Goal: Information Seeking & Learning: Learn about a topic

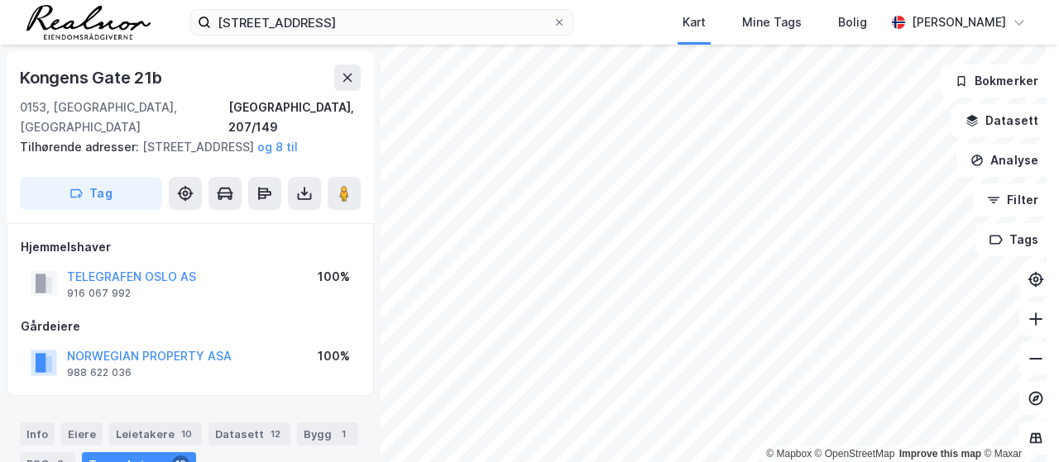
click at [270, 36] on div "[STREET_ADDRESS], osl Kart Mine Tags Bolig [PERSON_NAME]" at bounding box center [529, 22] width 1059 height 45
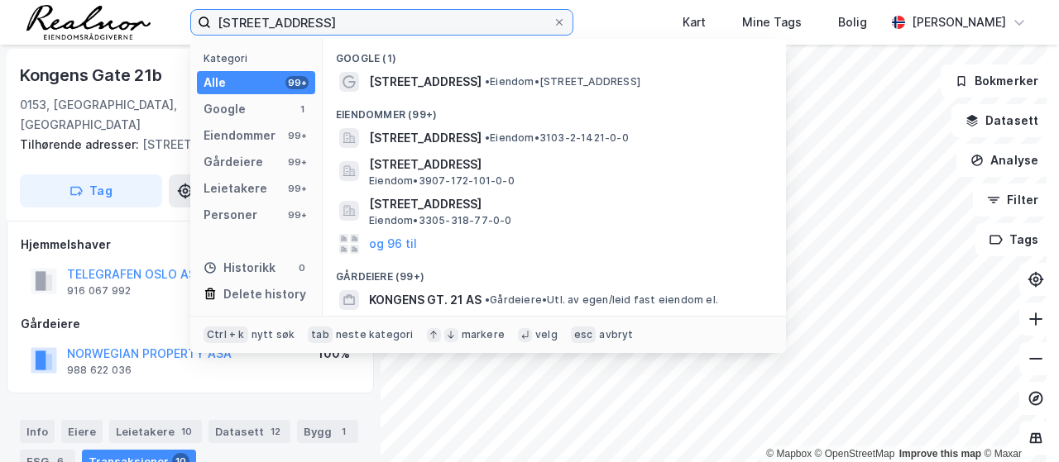
click at [282, 21] on input "[STREET_ADDRESS]" at bounding box center [382, 22] width 342 height 25
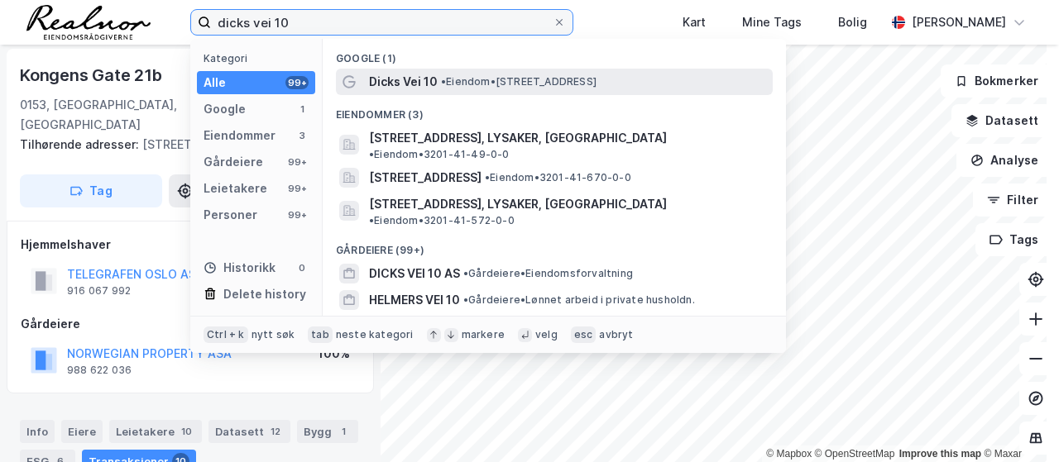
type input "dicks vei 10"
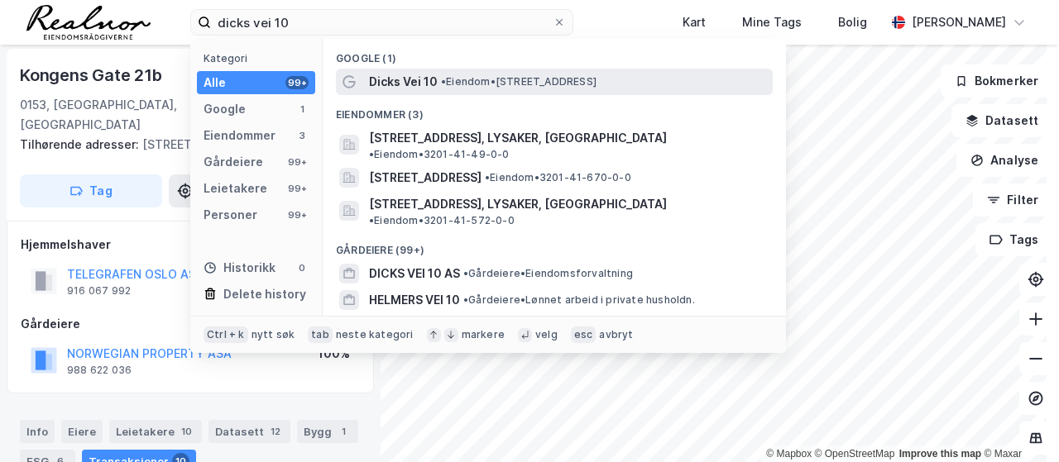
click at [511, 69] on div "Dicks Vei 10 • Eiendom • [STREET_ADDRESS]" at bounding box center [554, 82] width 437 height 26
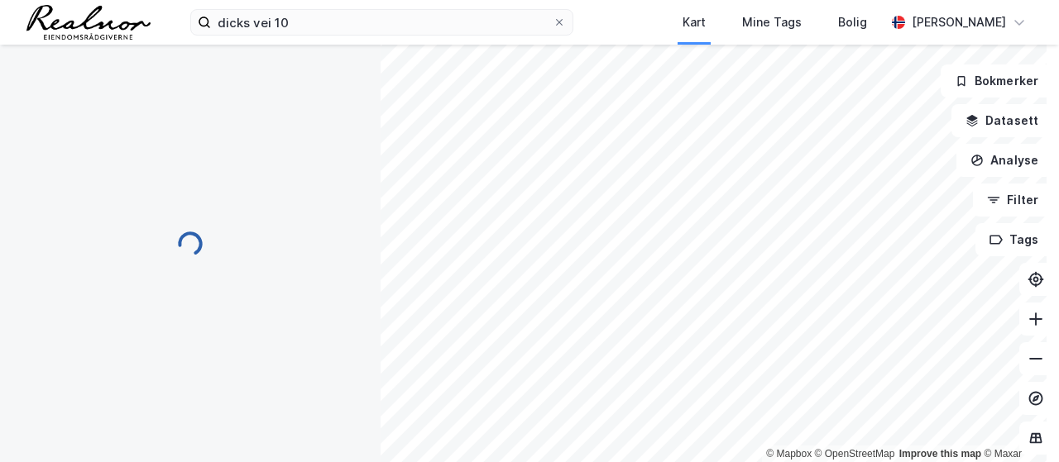
scroll to position [2, 0]
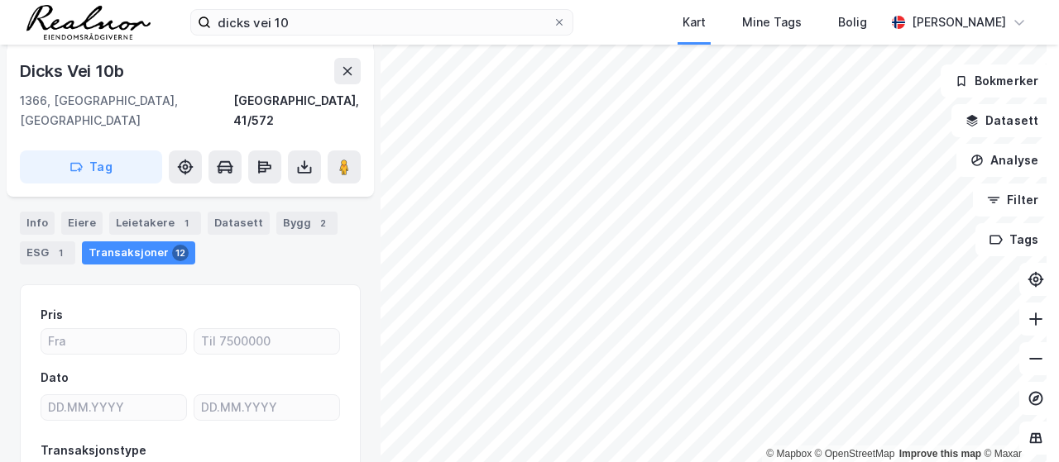
scroll to position [168, 0]
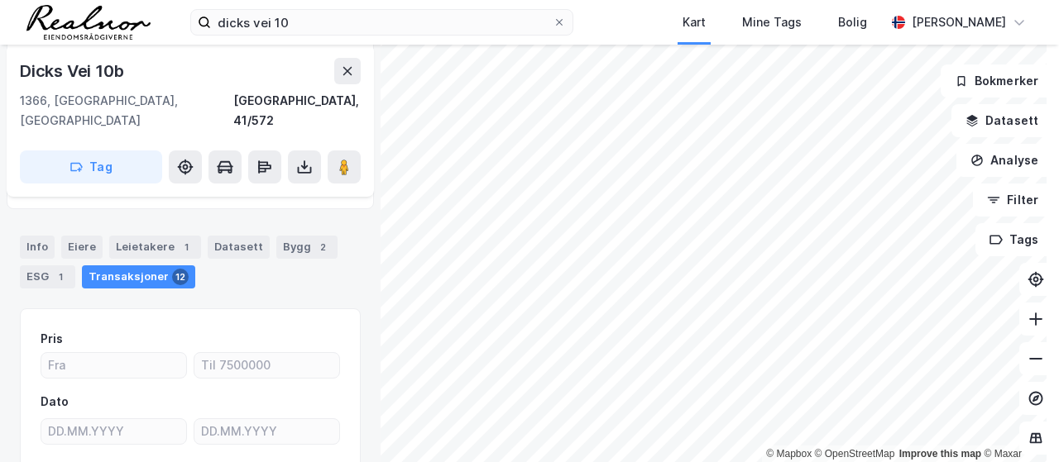
click at [12, 227] on div "Info [PERSON_NAME] 1 Datasett Bygg 2 ESG 1 Transaksjoner 12" at bounding box center [190, 255] width 380 height 79
click at [41, 236] on div "Info" at bounding box center [37, 247] width 35 height 23
